Goal: Transaction & Acquisition: Register for event/course

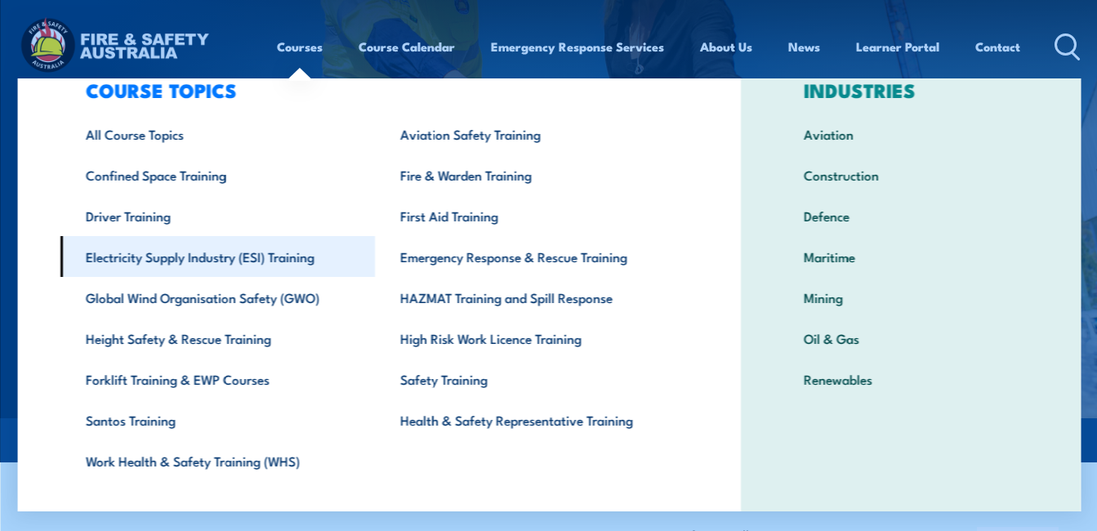
scroll to position [82, 0]
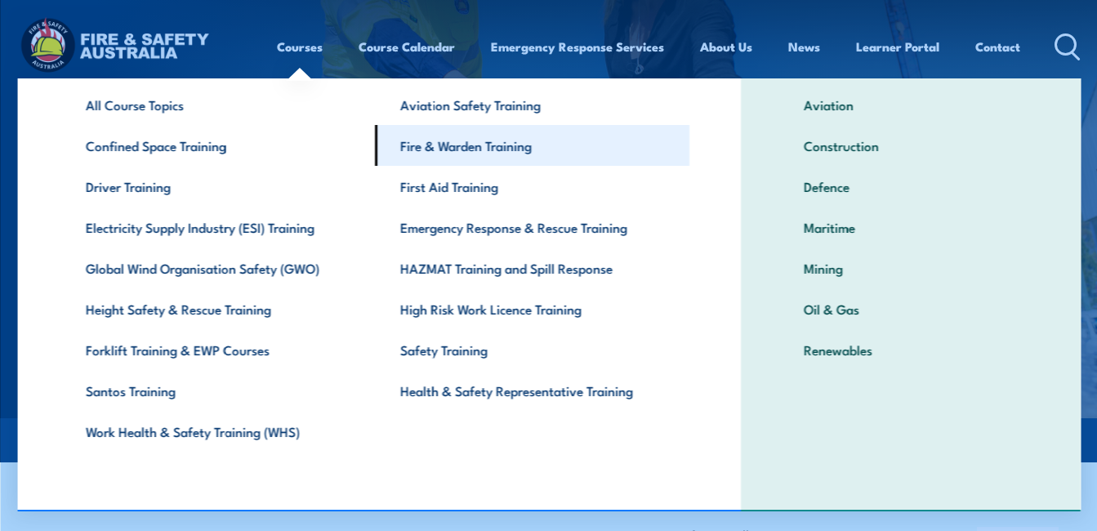
click at [523, 147] on link "Fire & Warden Training" at bounding box center [531, 145] width 314 height 41
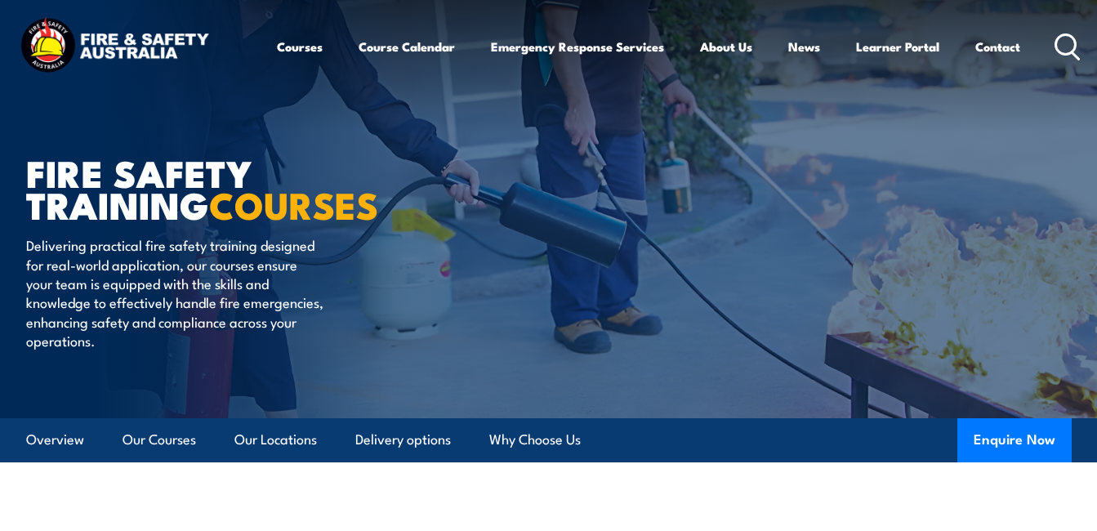
click at [1065, 34] on circle at bounding box center [1066, 44] width 20 height 20
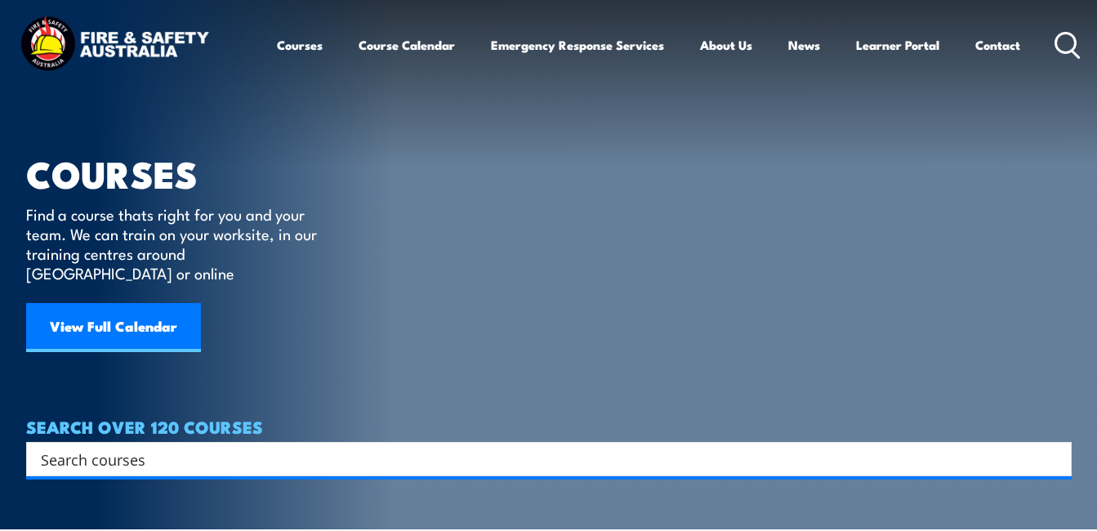
click at [236, 447] on input "Search input" at bounding box center [538, 459] width 995 height 25
type input "fire safety"
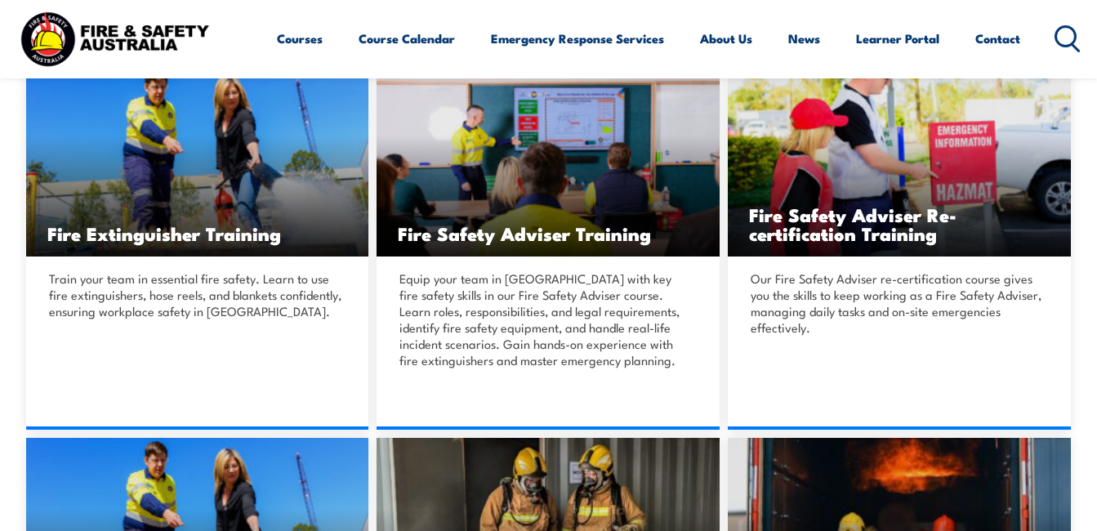
scroll to position [395, 0]
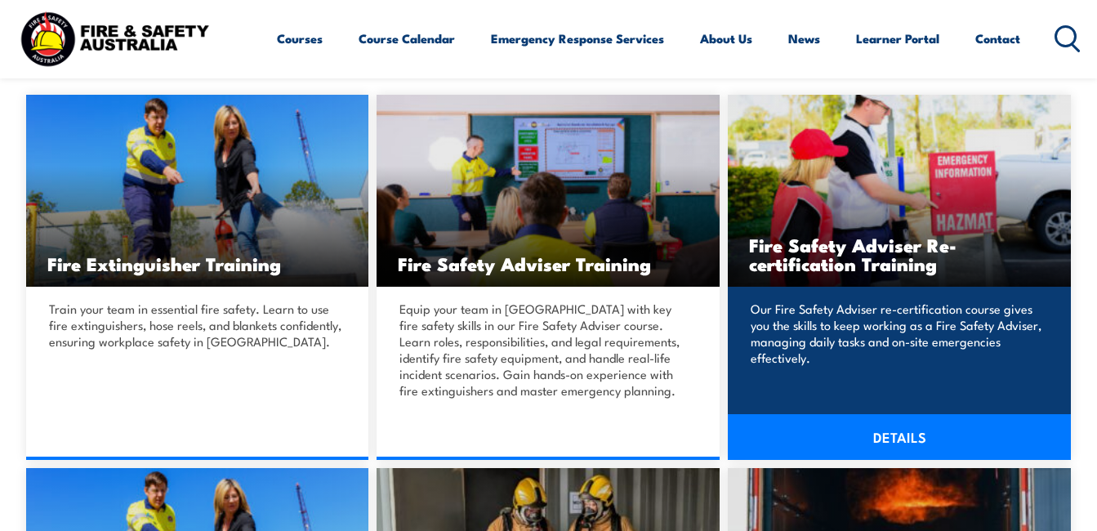
click at [831, 268] on h3 "Fire Safety Adviser Re-certification Training" at bounding box center [899, 254] width 301 height 38
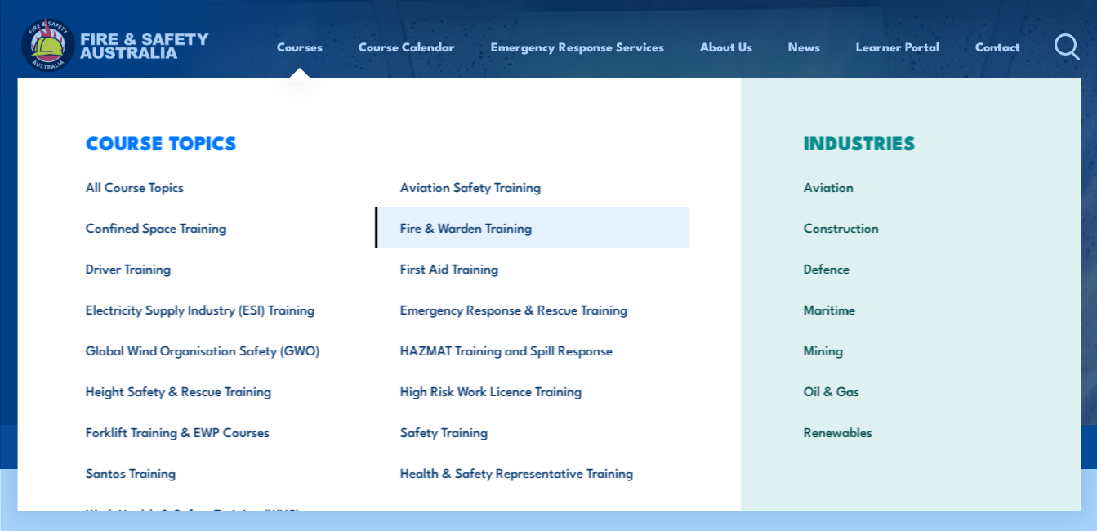
click at [458, 234] on link "Fire & Warden Training" at bounding box center [531, 227] width 314 height 41
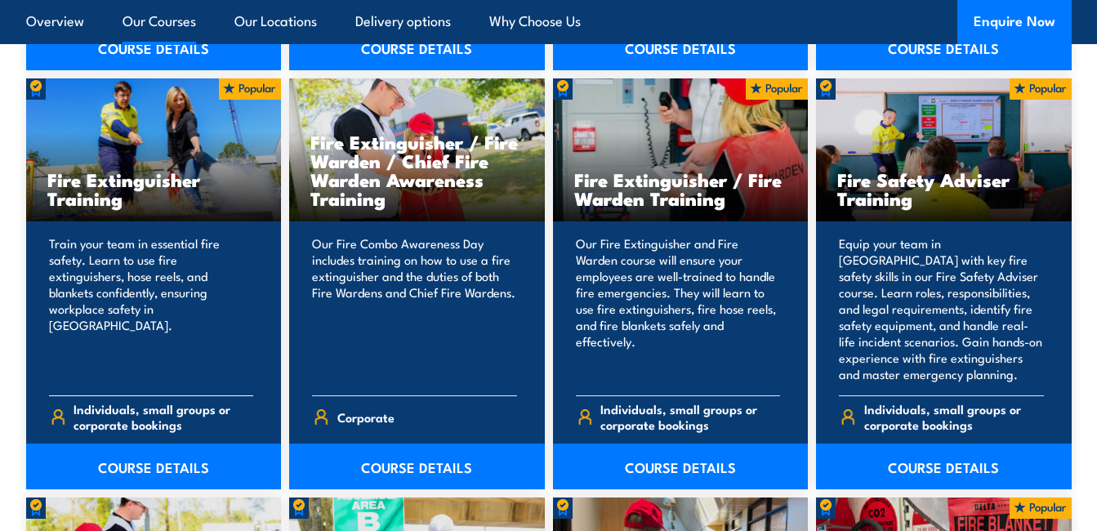
scroll to position [1715, 0]
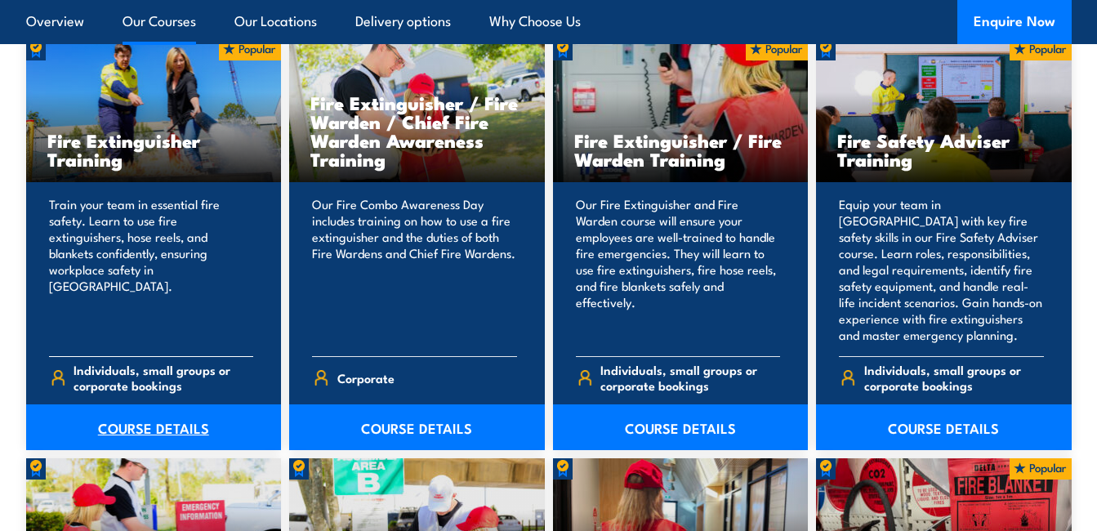
click at [170, 414] on link "COURSE DETAILS" at bounding box center [154, 427] width 256 height 46
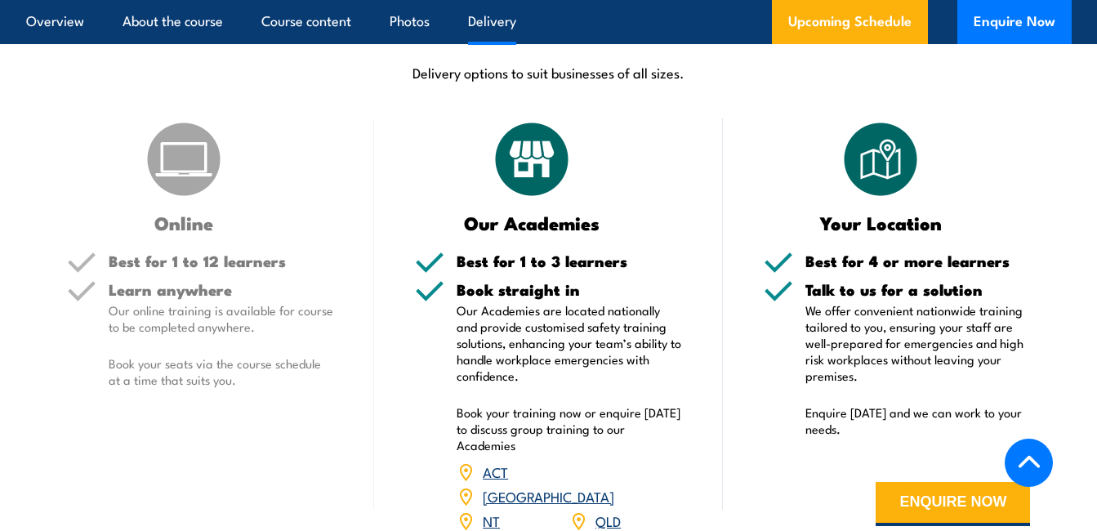
scroll to position [2124, 0]
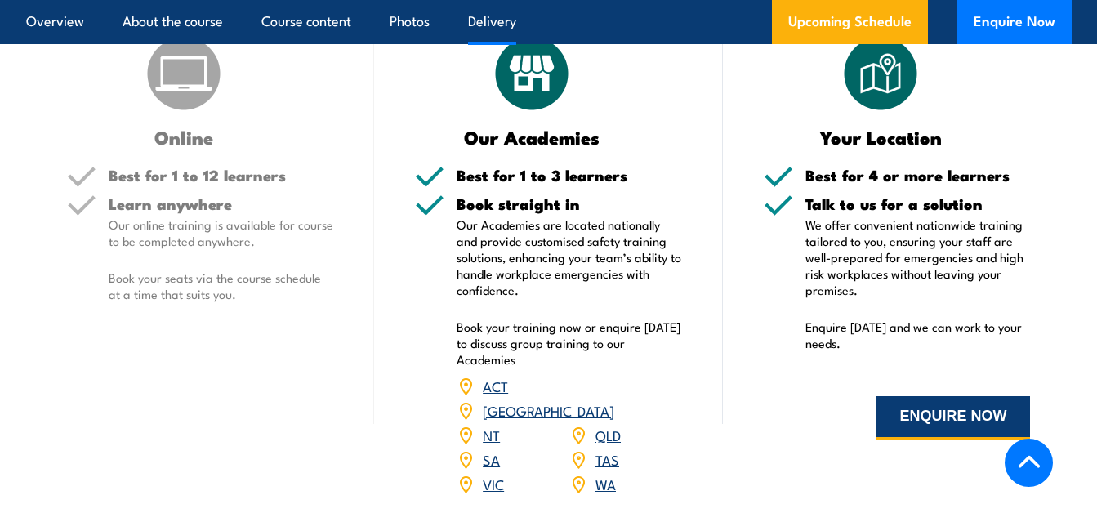
click at [898, 413] on button "ENQUIRE NOW" at bounding box center [953, 418] width 154 height 44
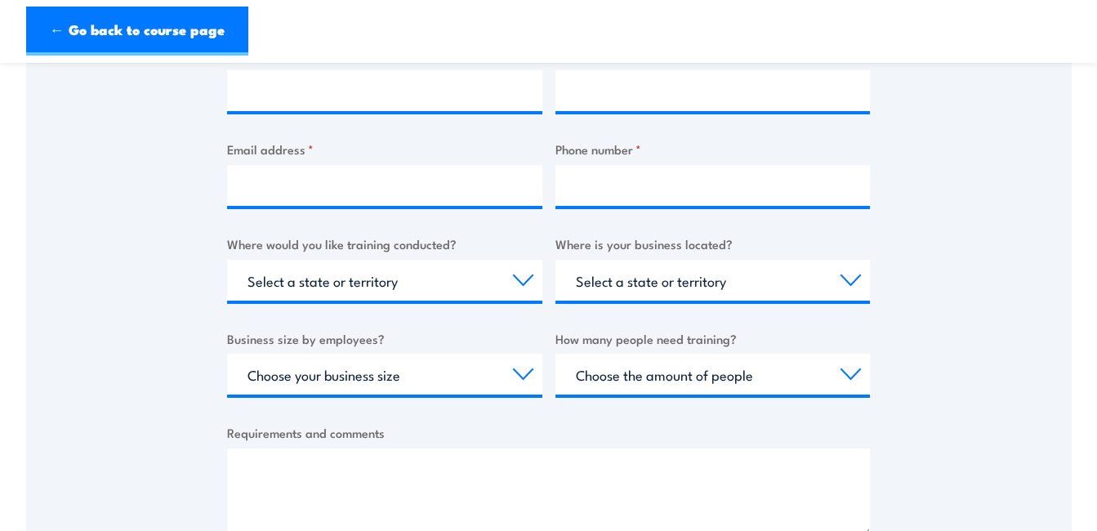
scroll to position [408, 0]
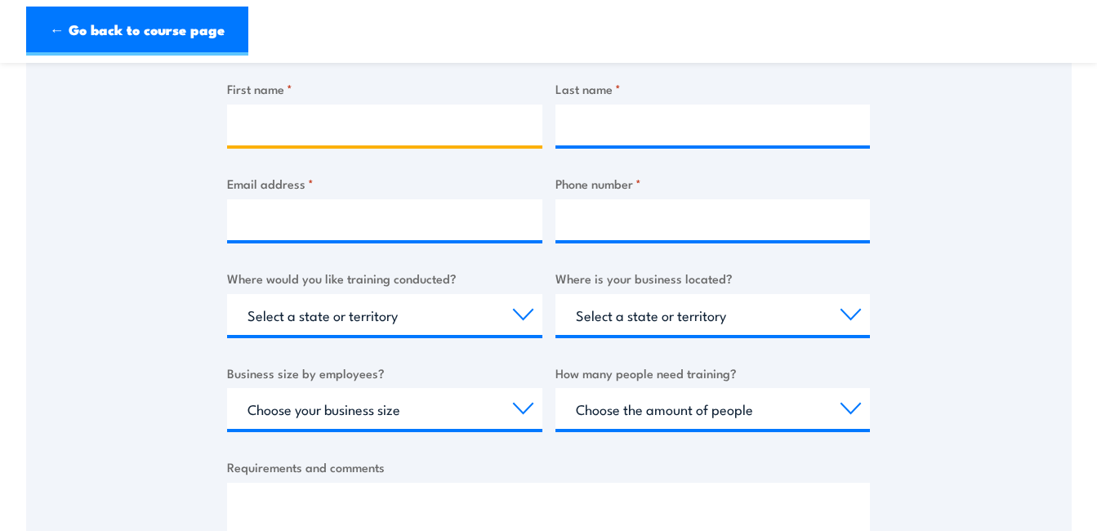
click at [404, 134] on input "First name *" at bounding box center [384, 125] width 315 height 41
type input "Taleisha"
type input "Murri Watch"
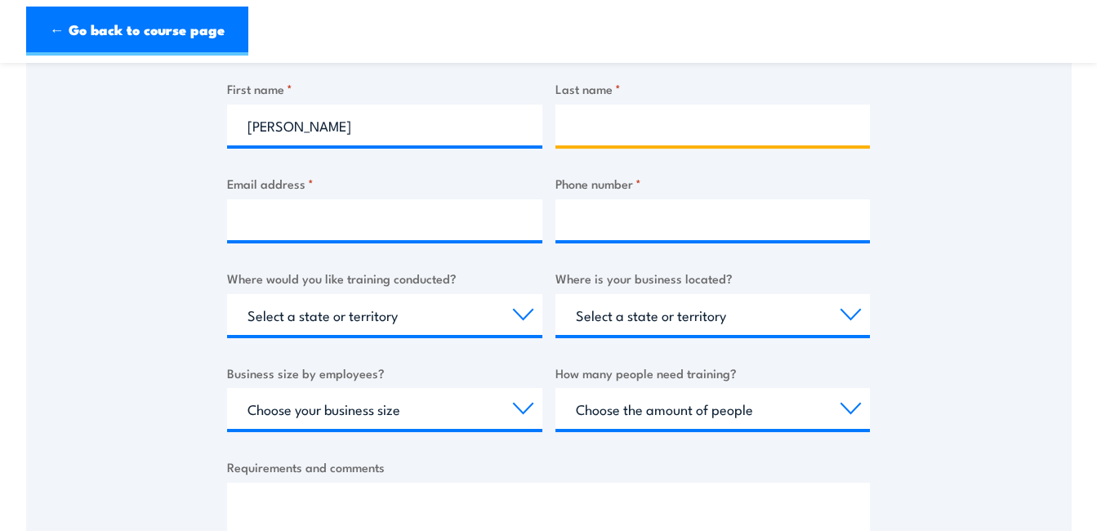
type input "Matthews"
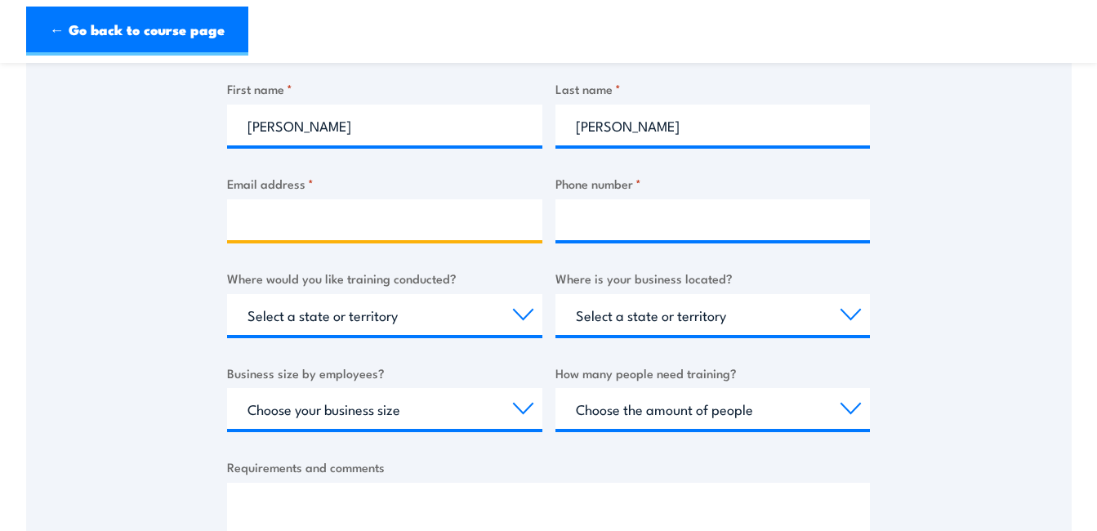
type input "taleisha.matthews@murriwatch.org.au"
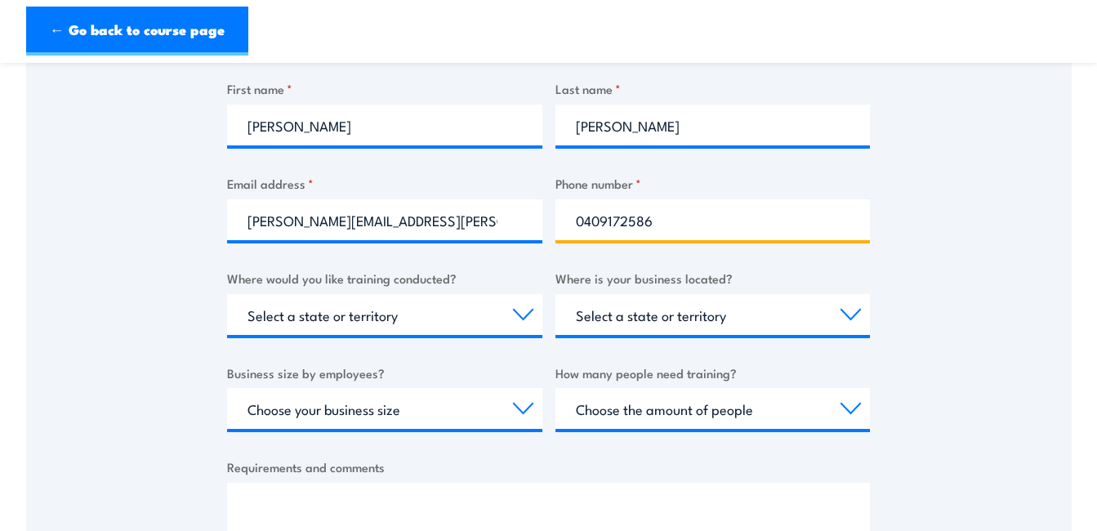
type input "0475944770"
click at [57, 259] on div "Thank you for your interest in this course. Speak to our sales team for tailore…" at bounding box center [548, 210] width 1045 height 816
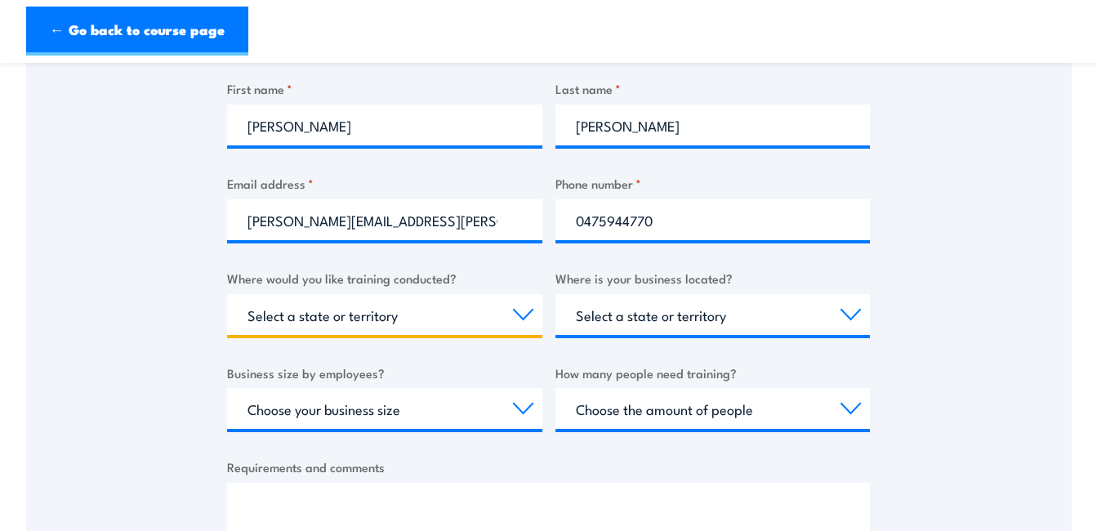
click at [314, 318] on select "Select a state or territory Nationally - multiple locations QLD NSW VIC SA ACT …" at bounding box center [384, 314] width 315 height 41
select select "QLD"
click at [227, 294] on select "Select a state or territory Nationally - multiple locations QLD NSW VIC SA ACT …" at bounding box center [384, 314] width 315 height 41
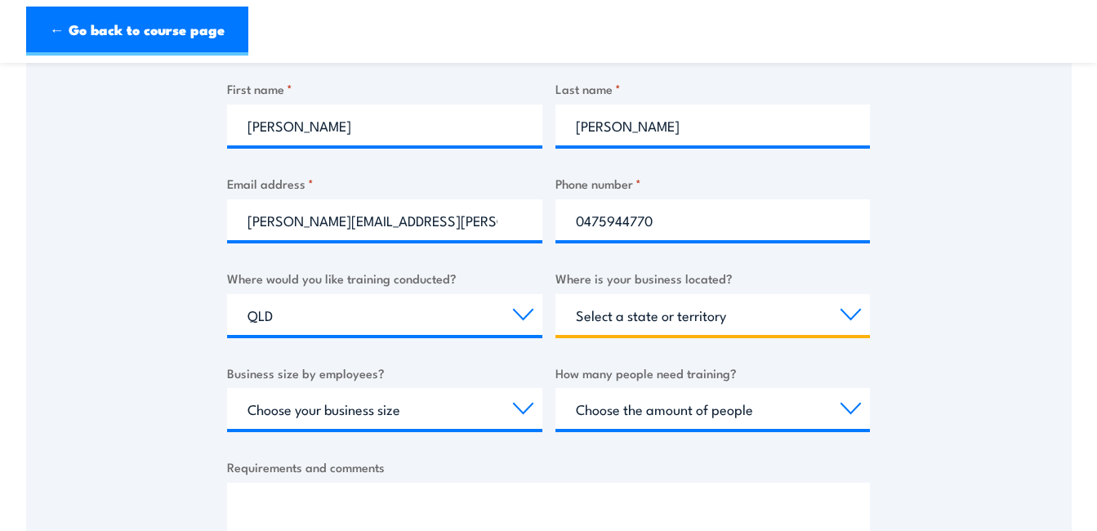
click at [643, 308] on select "Select a state or territory QLD NSW VIC SA ACT WA TAS NT" at bounding box center [712, 314] width 315 height 41
select select "QLD"
click at [555, 294] on select "Select a state or territory QLD NSW VIC SA ACT WA TAS NT" at bounding box center [712, 314] width 315 height 41
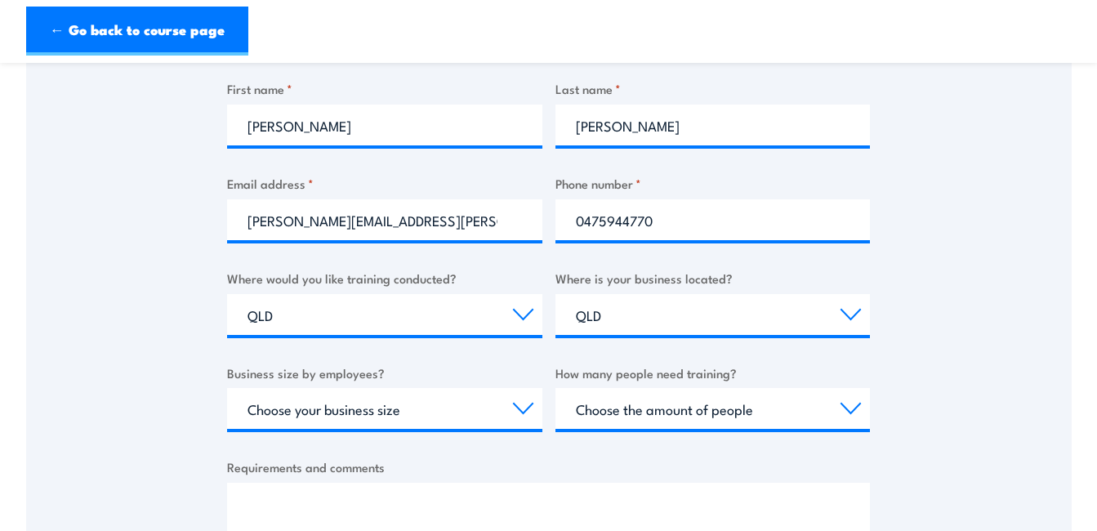
click at [127, 370] on div "Thank you for your interest in this course. Speak to our sales team for tailore…" at bounding box center [548, 210] width 1045 height 816
click at [359, 408] on select "Choose your business size 1 to 19 20 to 199 200+" at bounding box center [384, 408] width 315 height 41
click at [112, 377] on div "Thank you for your interest in this course. Speak to our sales team for tailore…" at bounding box center [548, 210] width 1045 height 816
click at [700, 421] on select "Choose the amount of people 1 to 4 5 to 19 20+" at bounding box center [712, 408] width 315 height 41
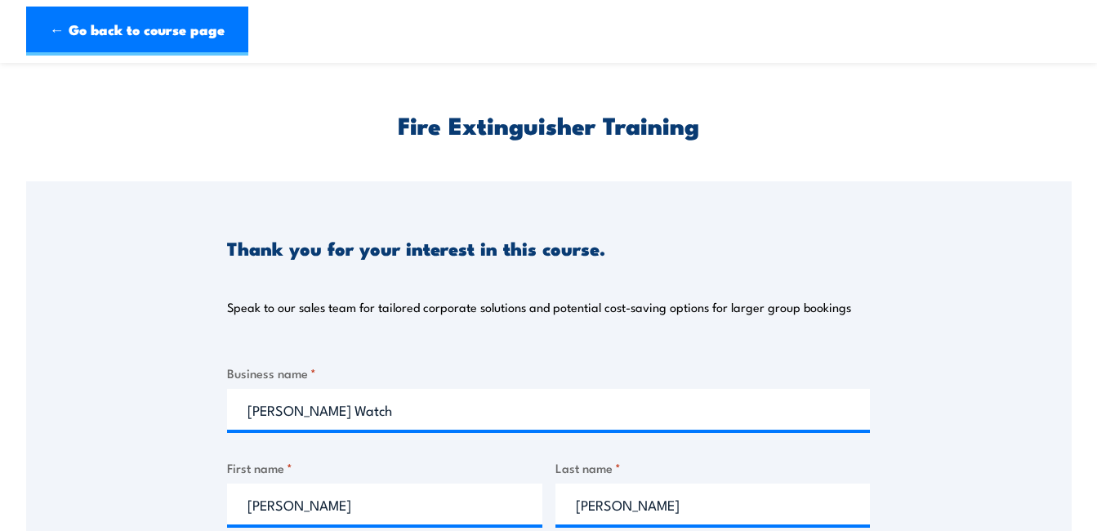
scroll to position [0, 0]
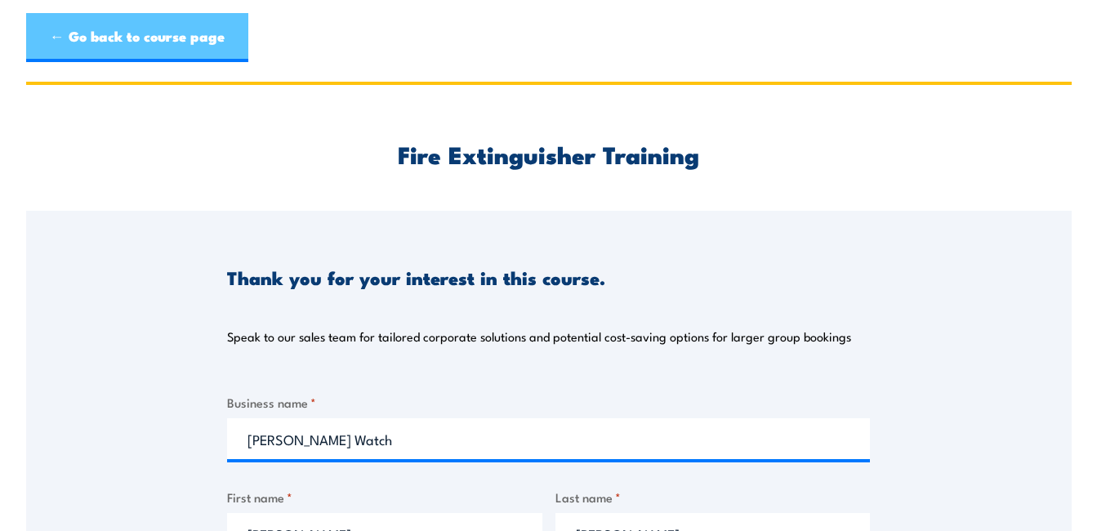
click at [145, 23] on link "← Go back to course page" at bounding box center [137, 37] width 222 height 49
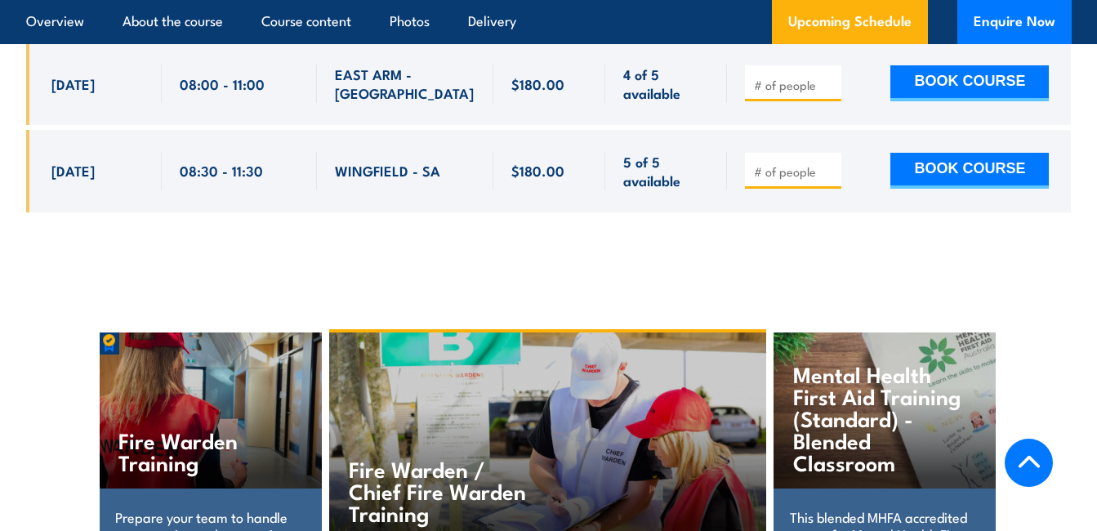
scroll to position [7171, 0]
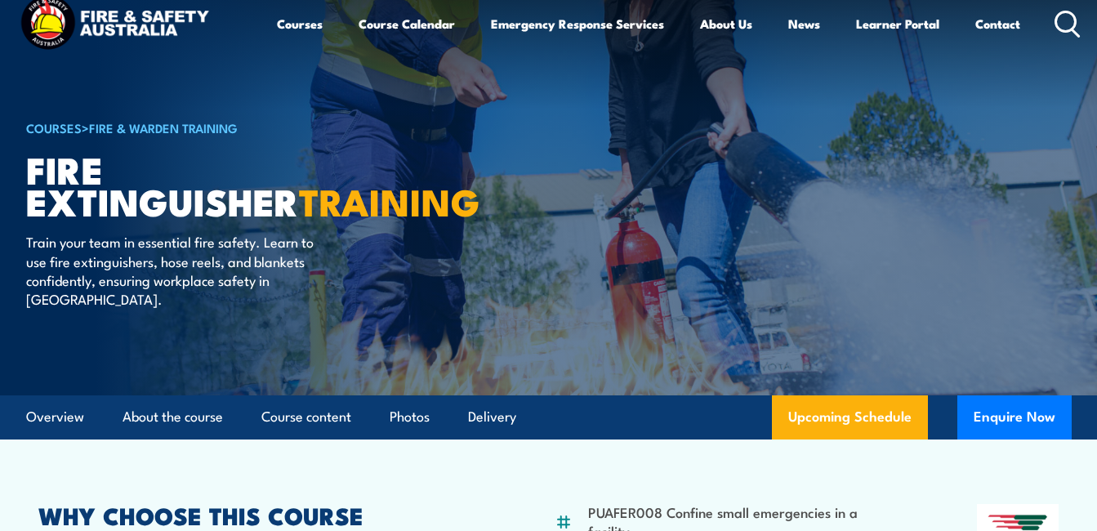
scroll to position [0, 0]
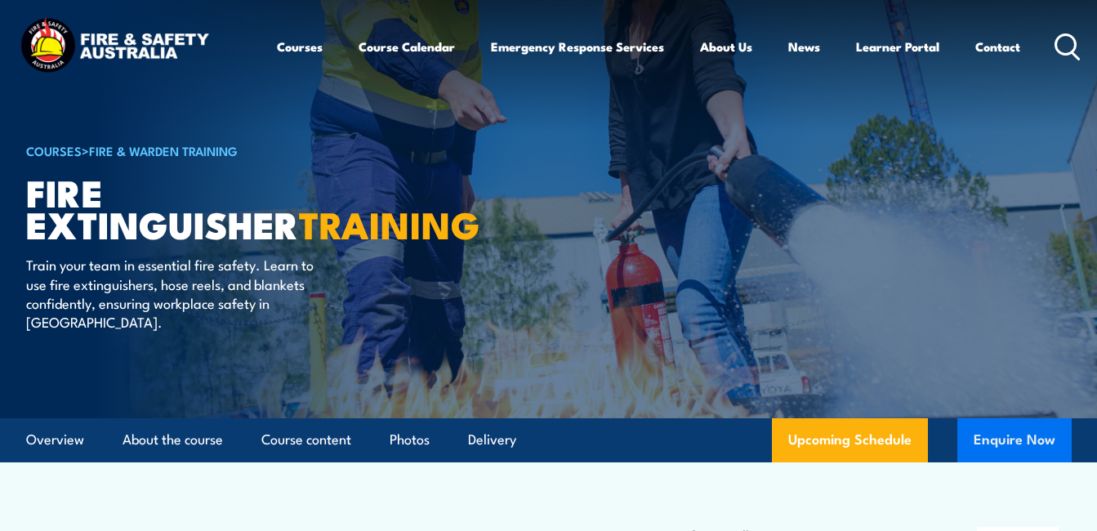
click at [1052, 448] on button "Enquire Now" at bounding box center [1014, 440] width 114 height 44
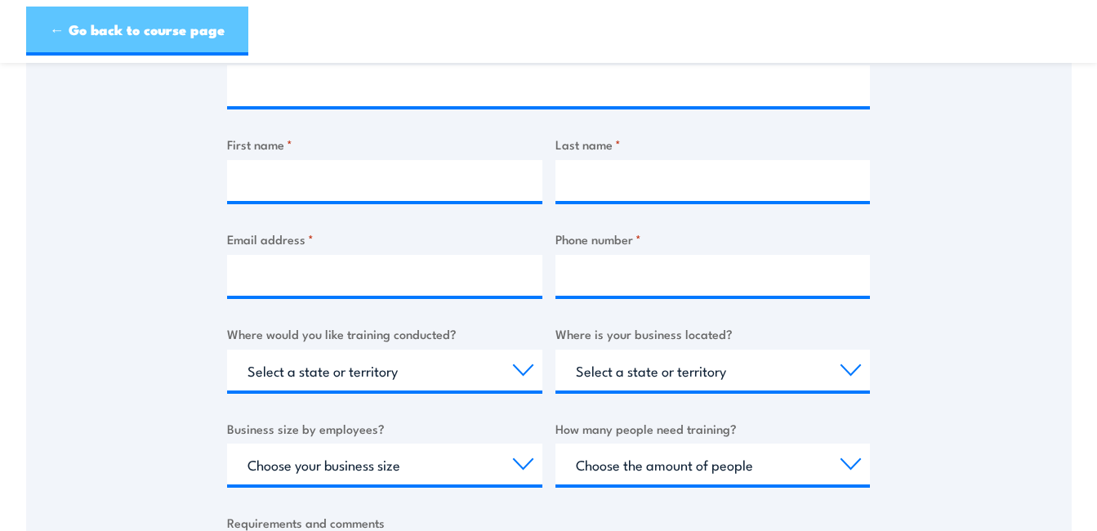
scroll to position [327, 0]
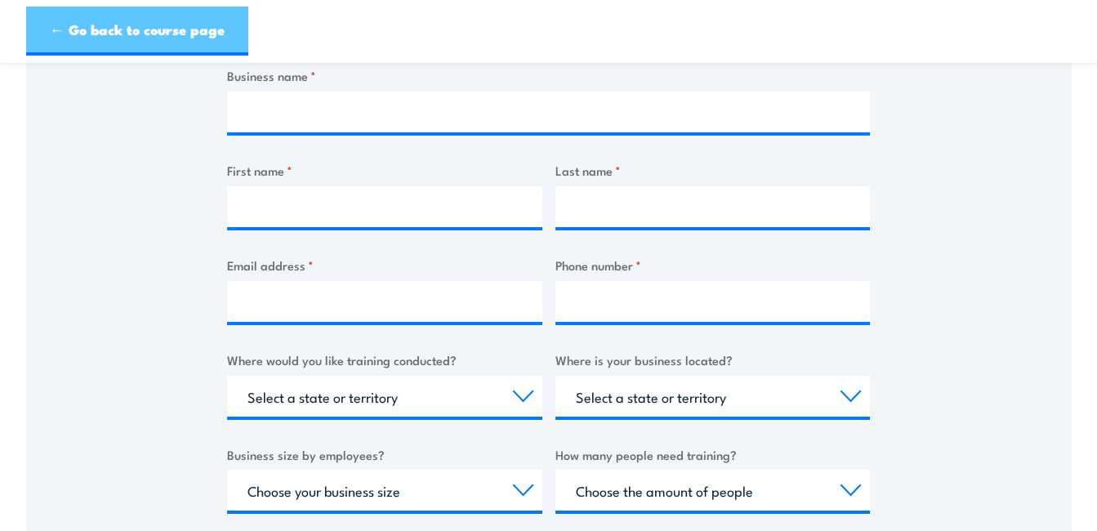
click at [105, 16] on link "← Go back to course page" at bounding box center [137, 31] width 222 height 49
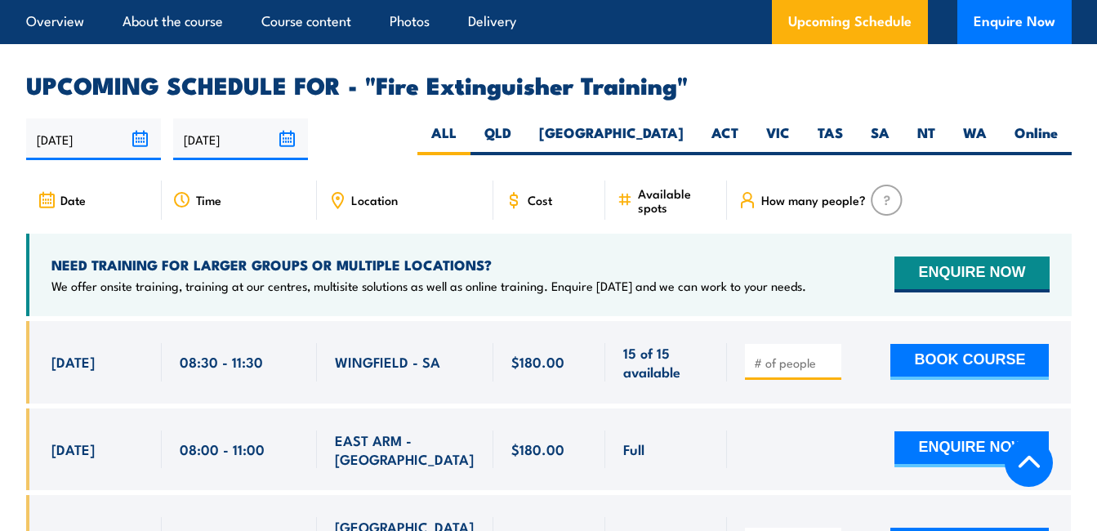
scroll to position [2687, 0]
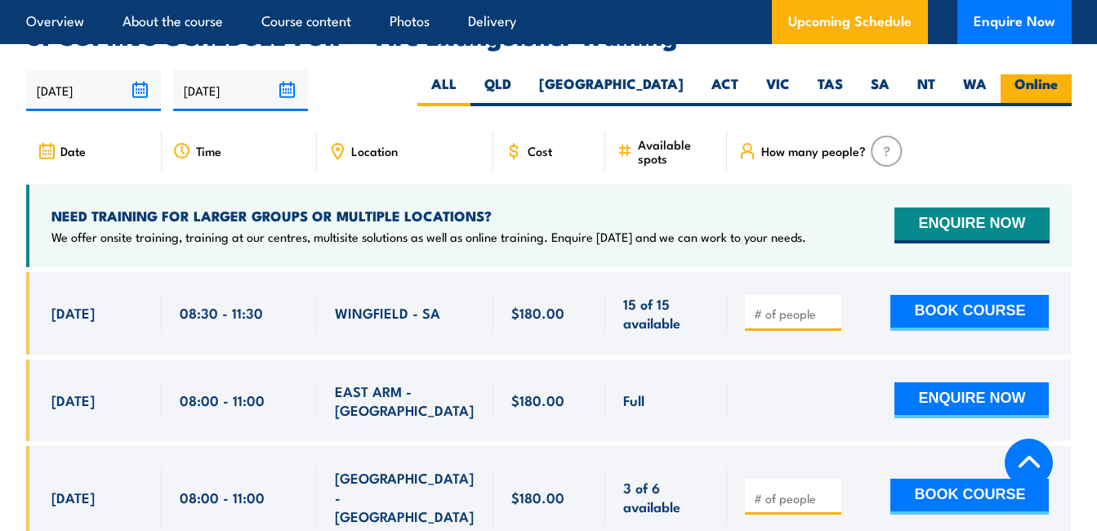
click at [1032, 74] on label "Online" at bounding box center [1036, 90] width 71 height 32
click at [1058, 74] on input "Online" at bounding box center [1063, 79] width 11 height 11
radio input "true"
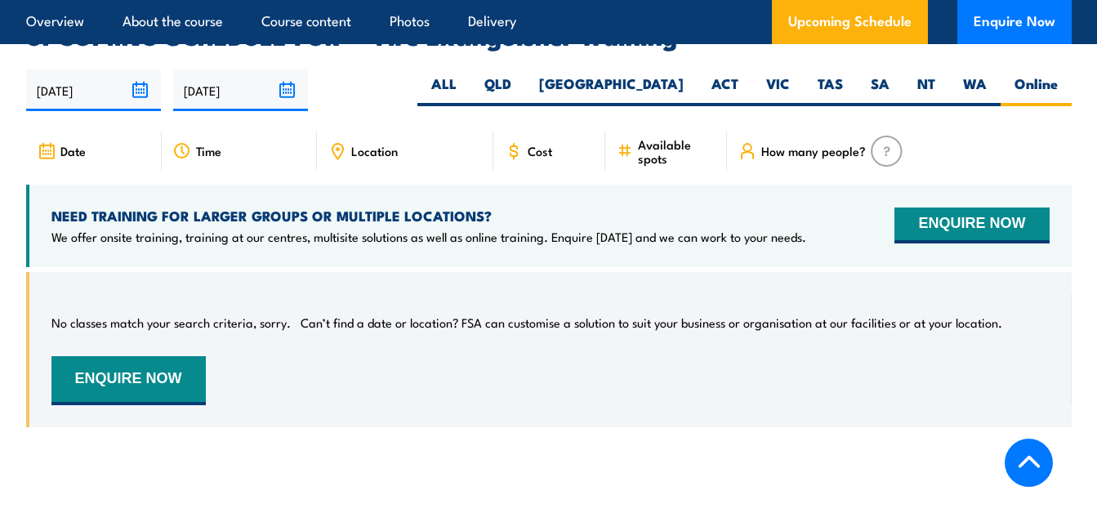
scroll to position [2606, 0]
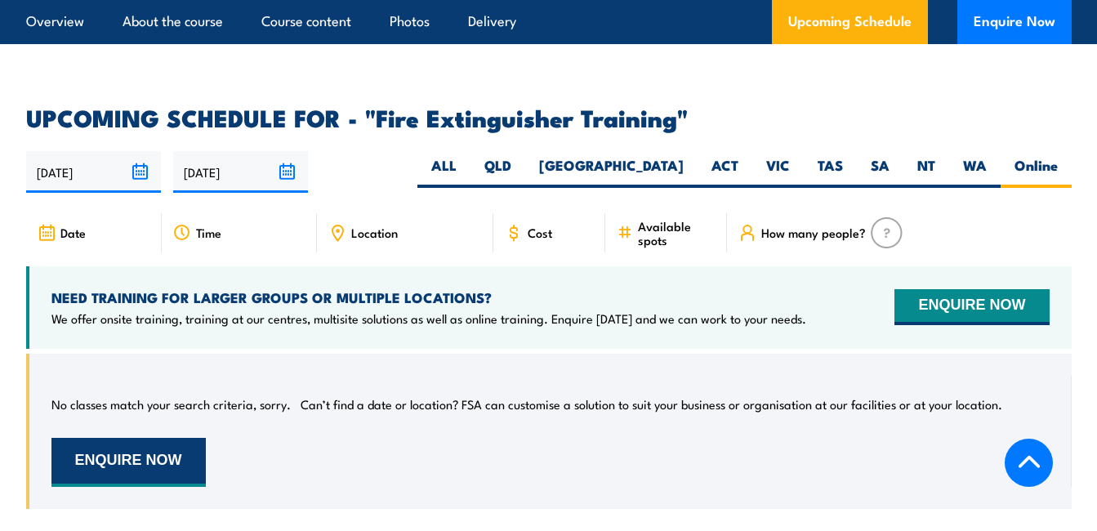
click at [172, 438] on button "ENQUIRE NOW" at bounding box center [128, 462] width 154 height 49
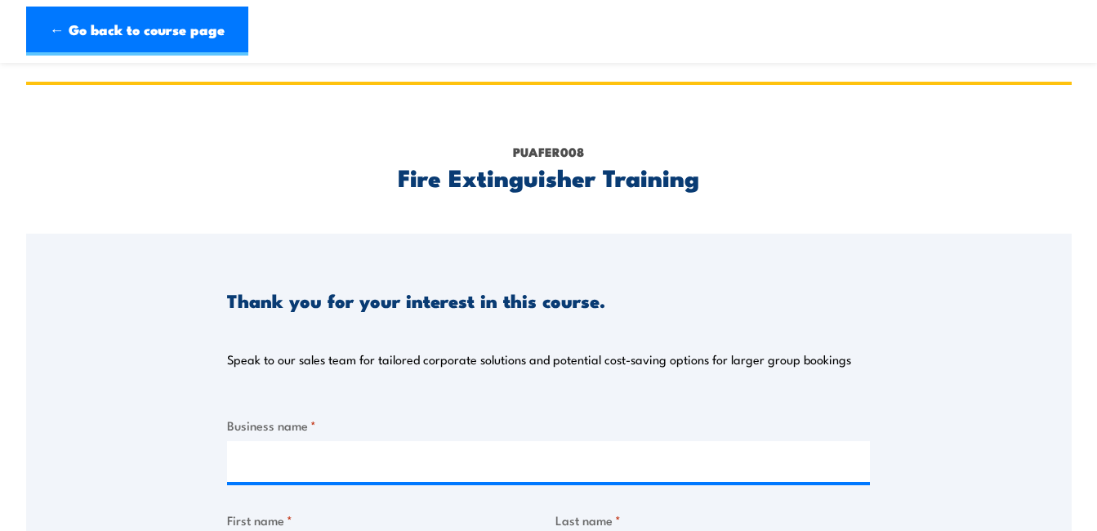
scroll to position [490, 0]
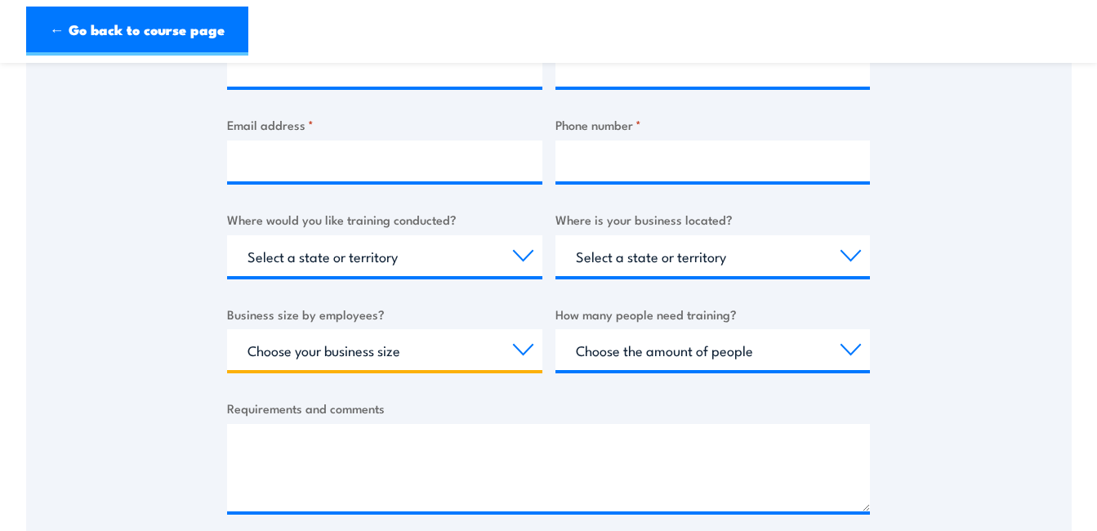
click at [398, 347] on select "Choose your business size 1 to 19 20 to 199 200+" at bounding box center [384, 349] width 315 height 41
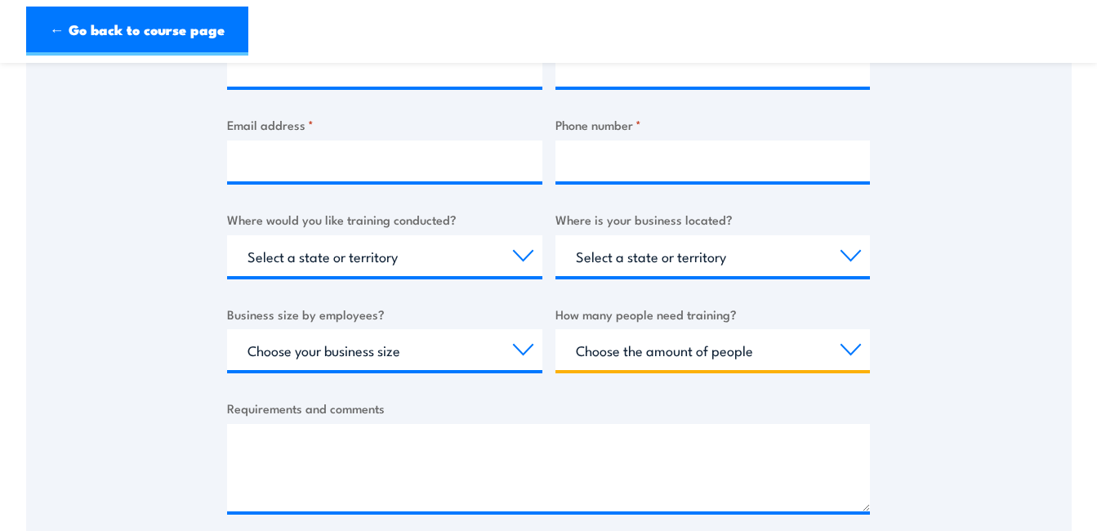
click at [655, 365] on select "Choose the amount of people 1 to 4 5 to 19 20+" at bounding box center [712, 349] width 315 height 41
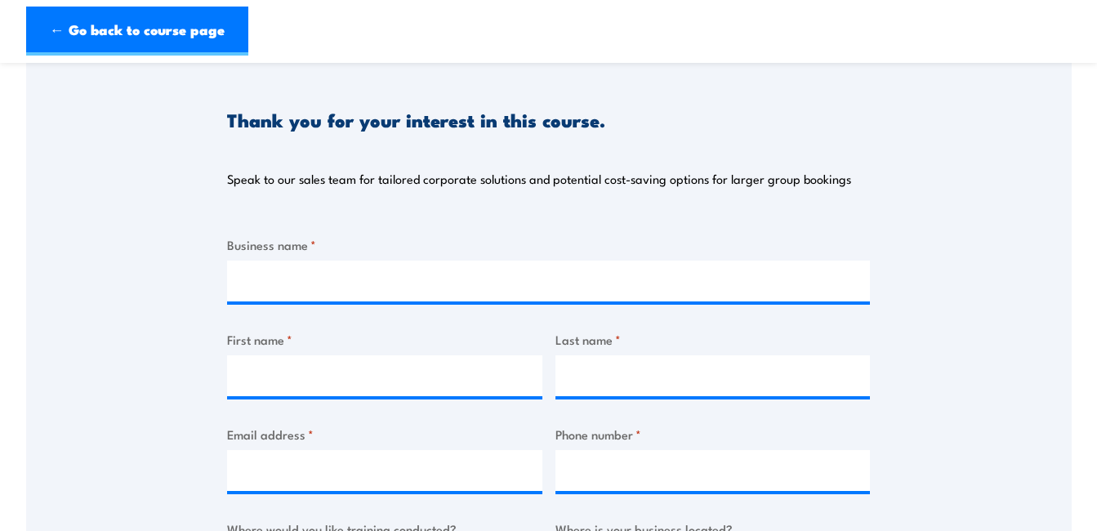
scroll to position [163, 0]
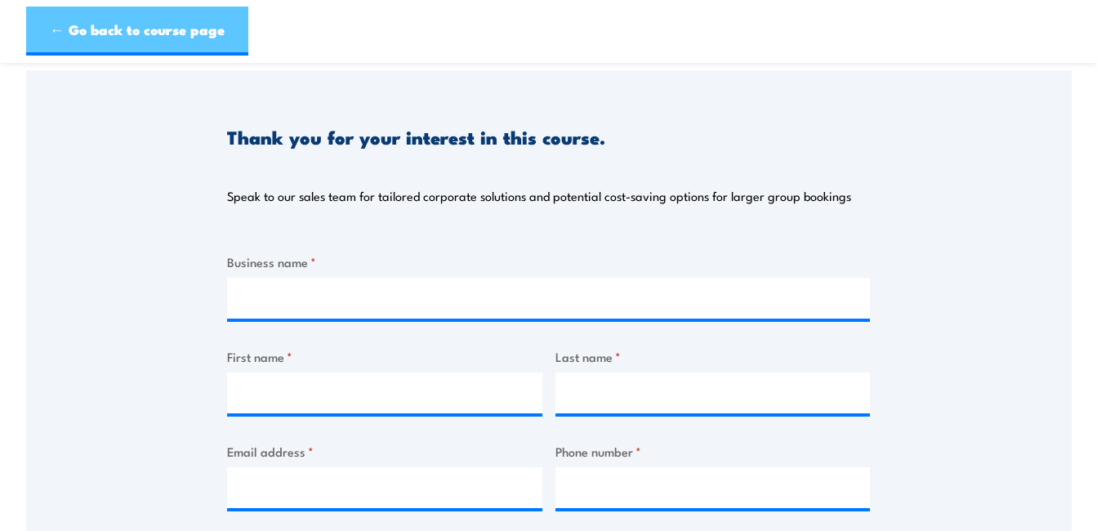
click at [154, 16] on link "← Go back to course page" at bounding box center [137, 31] width 222 height 49
click at [83, 39] on link "← Go back to course page" at bounding box center [137, 31] width 222 height 49
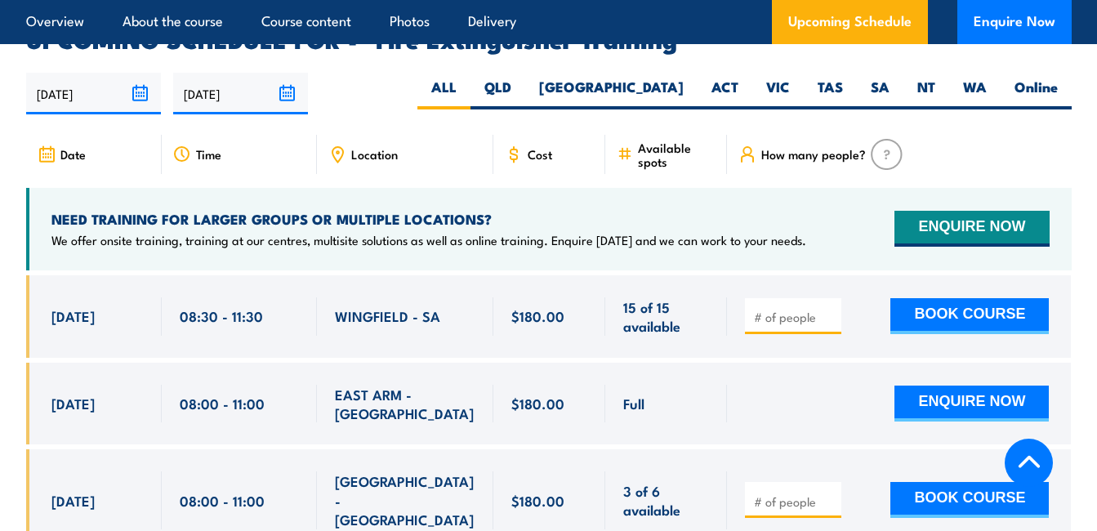
scroll to position [2687, 0]
